Goal: Navigation & Orientation: Find specific page/section

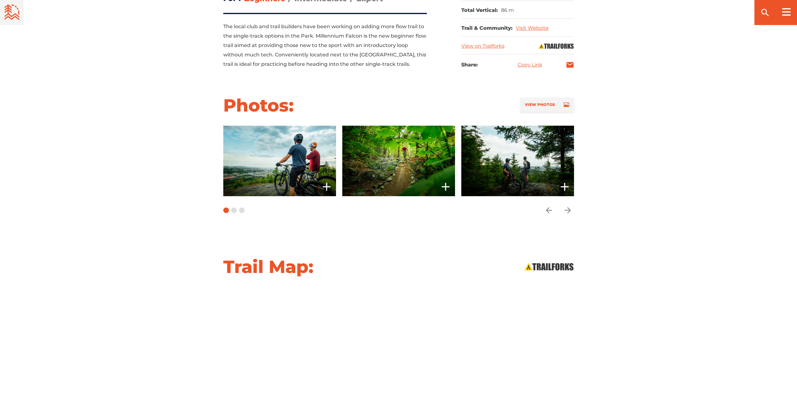
scroll to position [394, 0]
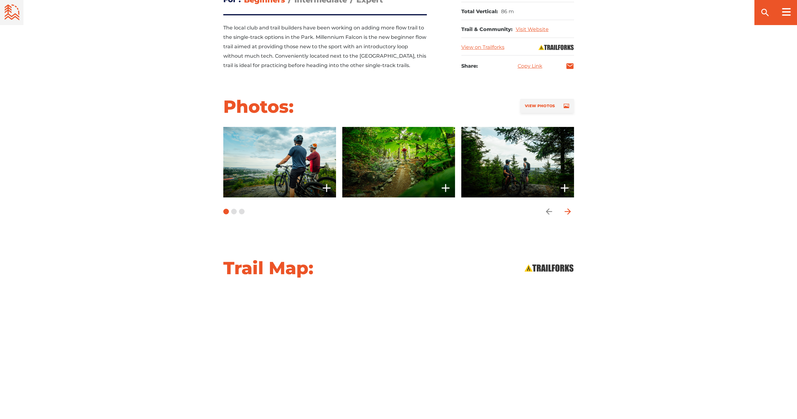
click at [569, 209] on icon "arrow forward" at bounding box center [567, 211] width 9 height 9
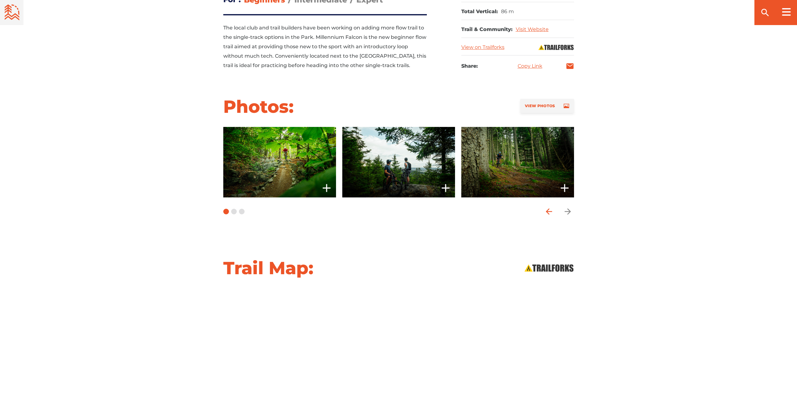
click at [550, 210] on icon "arrow back" at bounding box center [549, 211] width 6 height 6
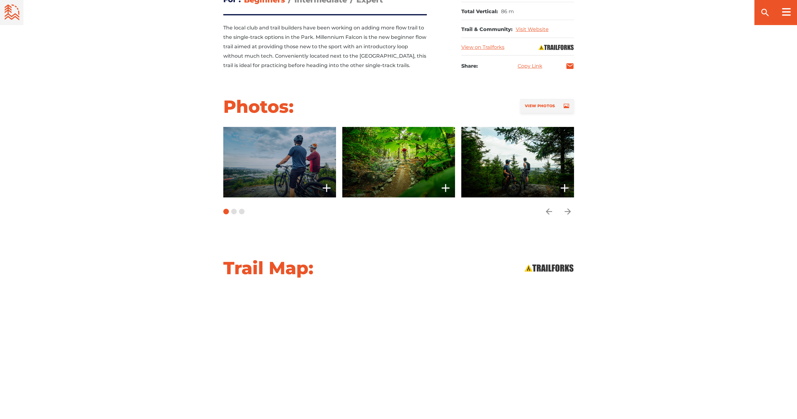
click at [284, 162] on span at bounding box center [279, 162] width 113 height 70
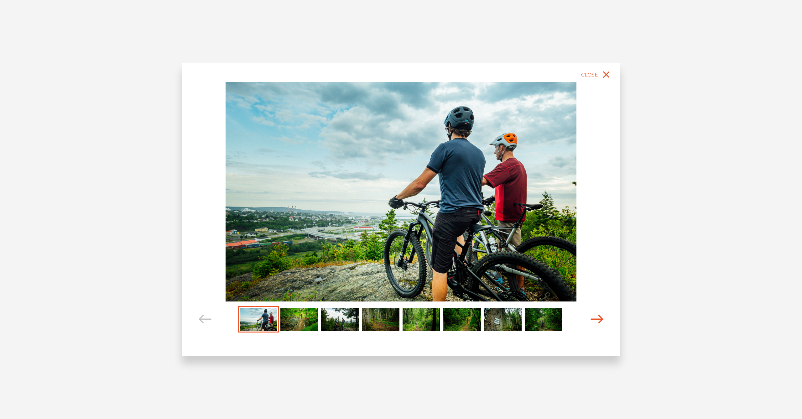
click at [599, 318] on icon "Carousel Navigation" at bounding box center [597, 319] width 13 height 8
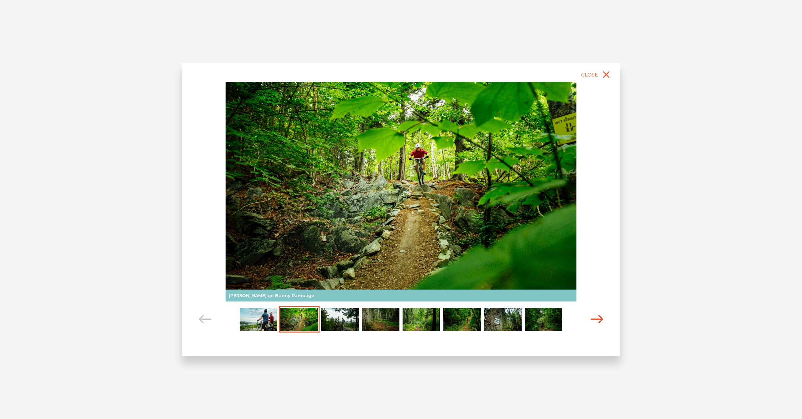
click at [599, 318] on icon "Carousel Navigation" at bounding box center [597, 319] width 13 height 8
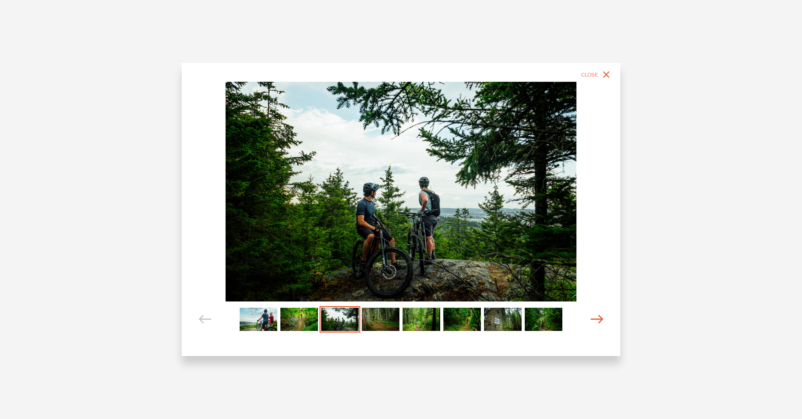
click at [599, 318] on icon "Carousel Navigation" at bounding box center [597, 319] width 13 height 8
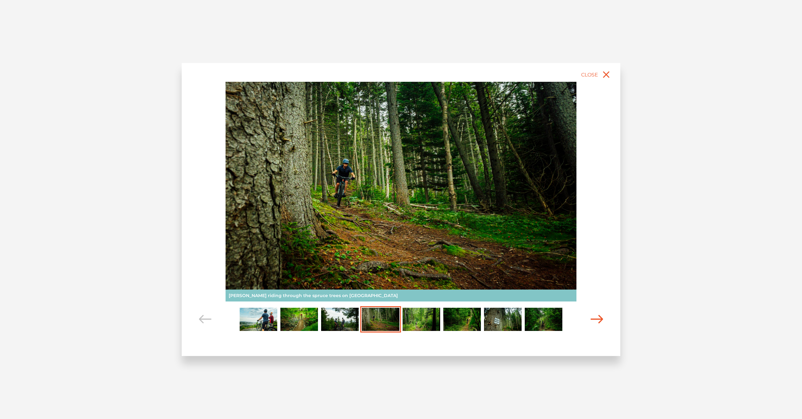
click at [599, 318] on icon "Carousel Navigation" at bounding box center [597, 319] width 13 height 8
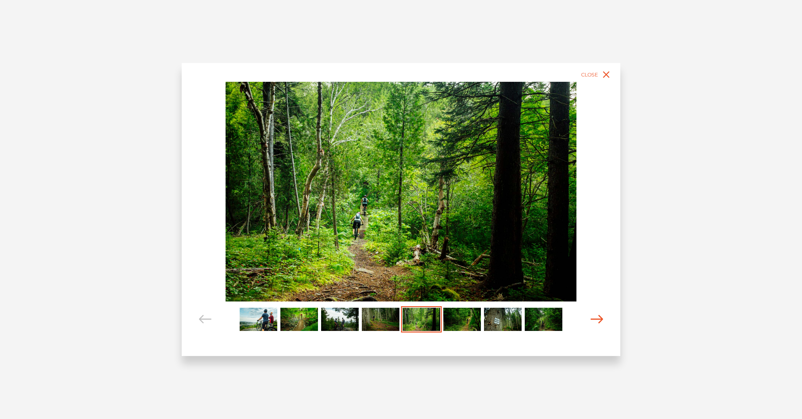
click at [599, 318] on icon "Carousel Navigation" at bounding box center [597, 319] width 13 height 8
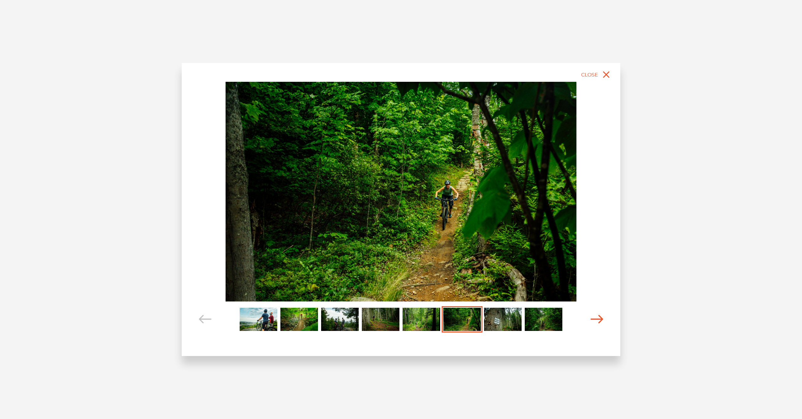
click at [599, 318] on icon "Carousel Navigation" at bounding box center [597, 319] width 13 height 8
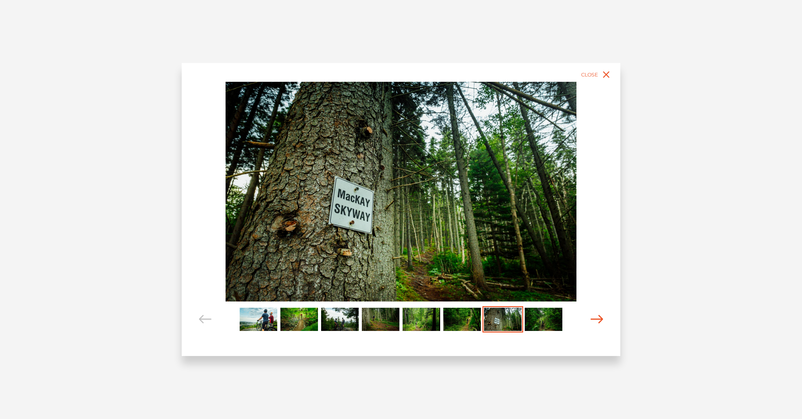
click at [599, 318] on icon "Carousel Navigation" at bounding box center [597, 319] width 13 height 8
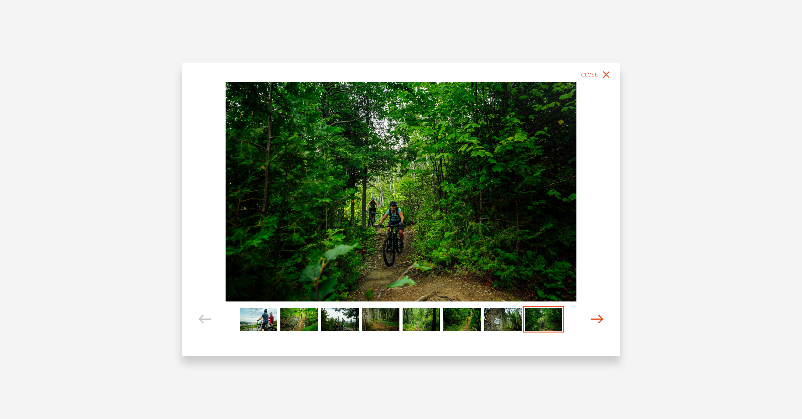
click at [599, 318] on icon "Carousel Navigation" at bounding box center [597, 319] width 13 height 8
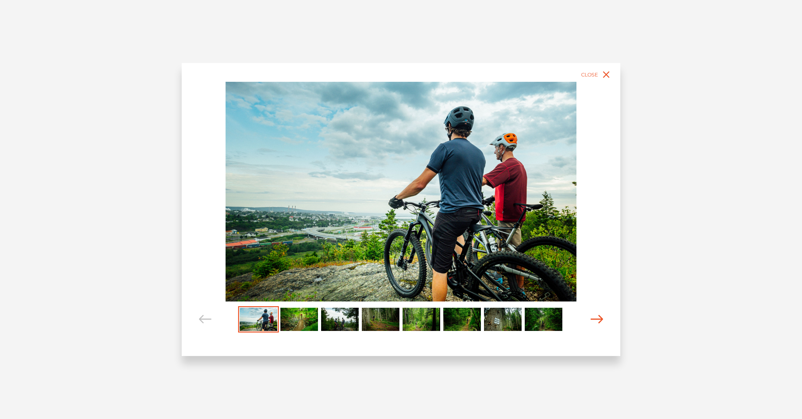
click at [599, 318] on icon "Carousel Navigation" at bounding box center [597, 319] width 13 height 8
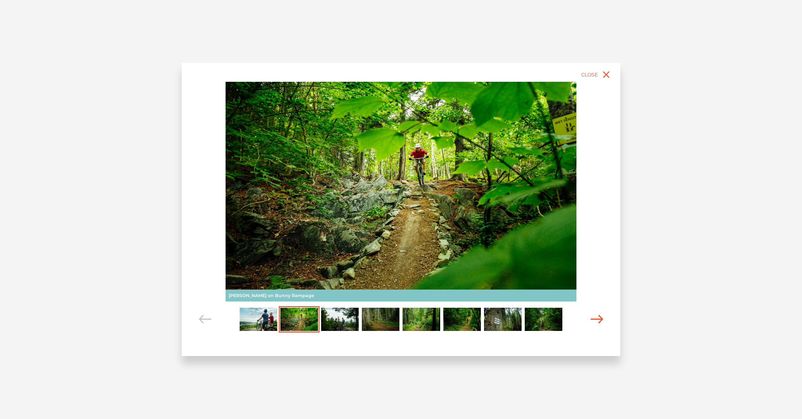
click at [599, 318] on icon "Carousel Navigation" at bounding box center [597, 319] width 13 height 8
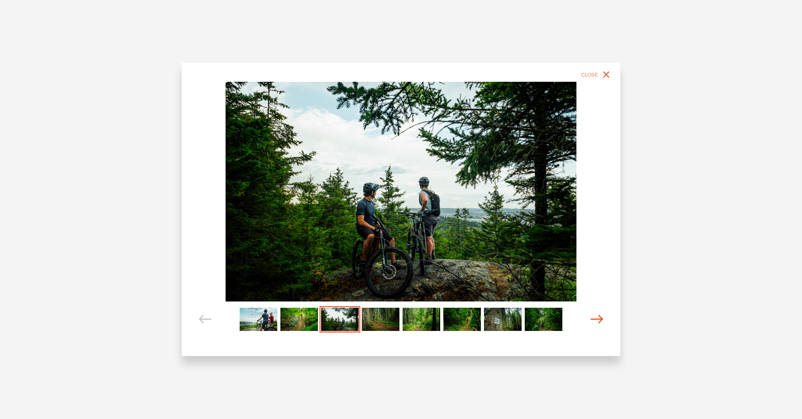
click at [599, 318] on icon "Carousel Navigation" at bounding box center [597, 319] width 13 height 8
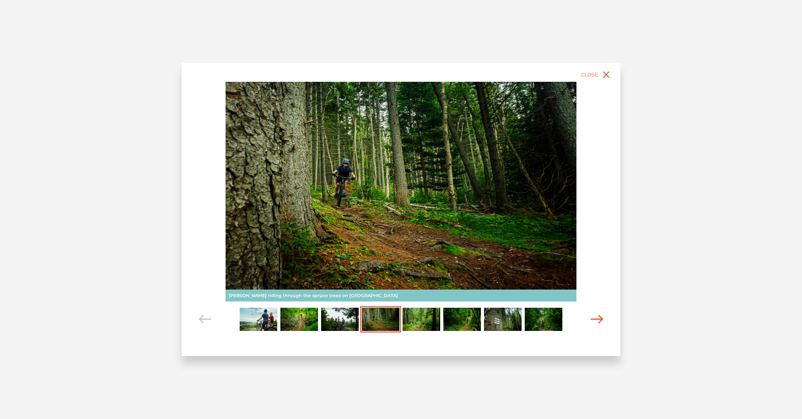
click at [599, 318] on icon "Carousel Navigation" at bounding box center [597, 319] width 13 height 8
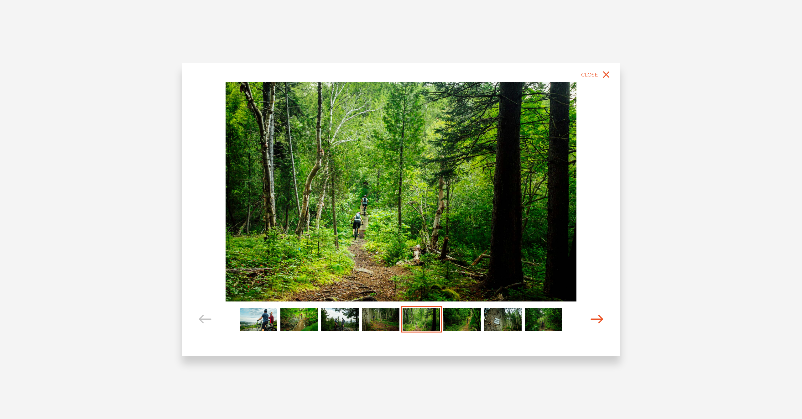
click at [599, 318] on icon "Carousel Navigation" at bounding box center [597, 319] width 13 height 8
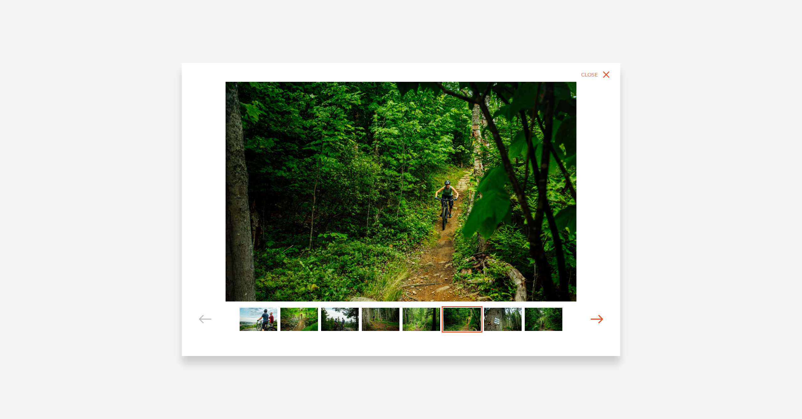
click at [599, 318] on icon "Carousel Navigation" at bounding box center [597, 319] width 13 height 8
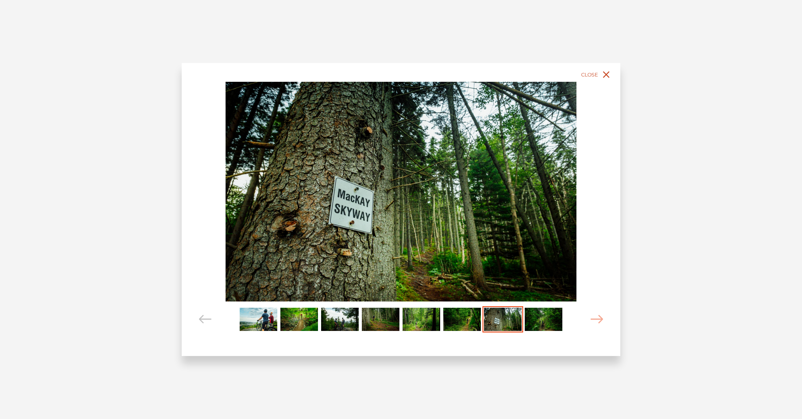
click at [607, 76] on icon "close" at bounding box center [606, 74] width 7 height 7
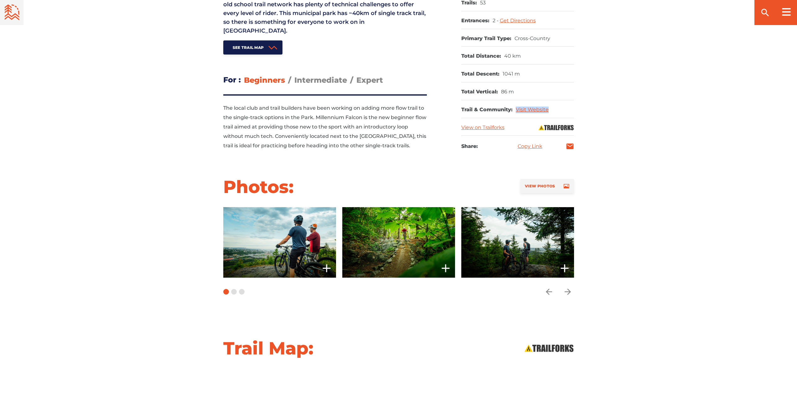
scroll to position [101, 0]
